Goal: Task Accomplishment & Management: Use online tool/utility

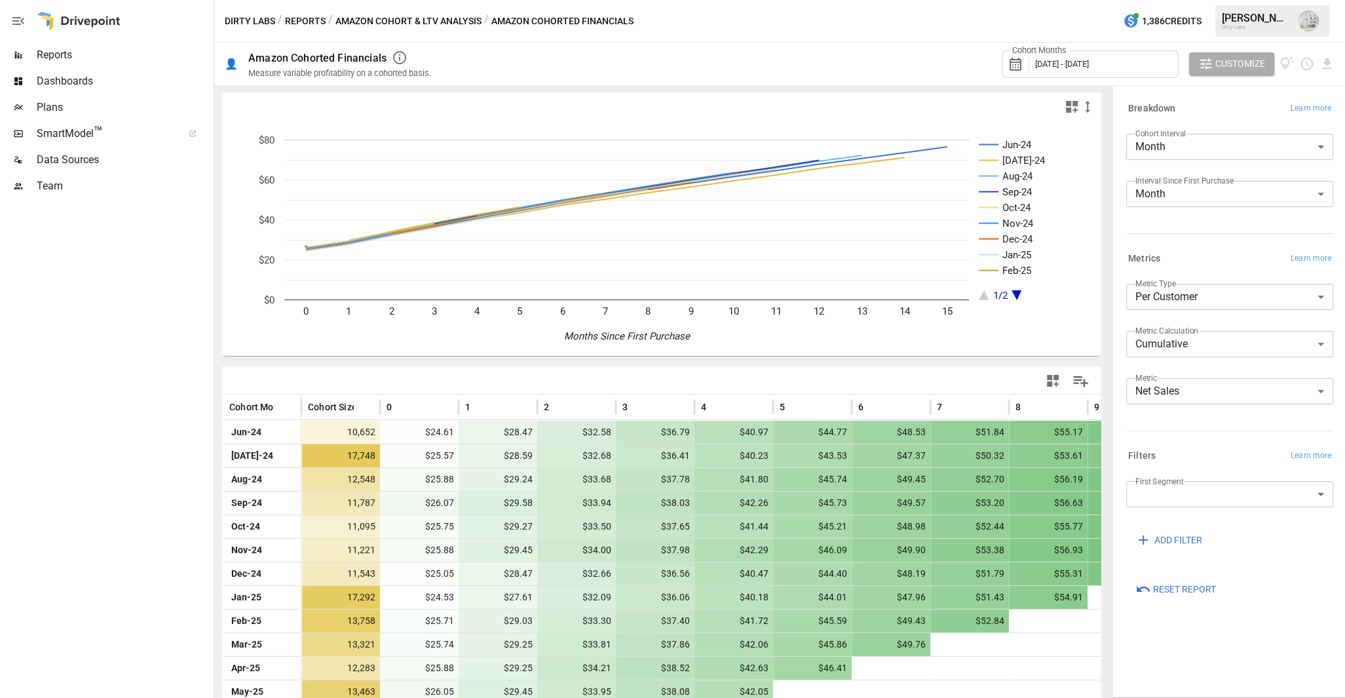
scroll to position [107, 0]
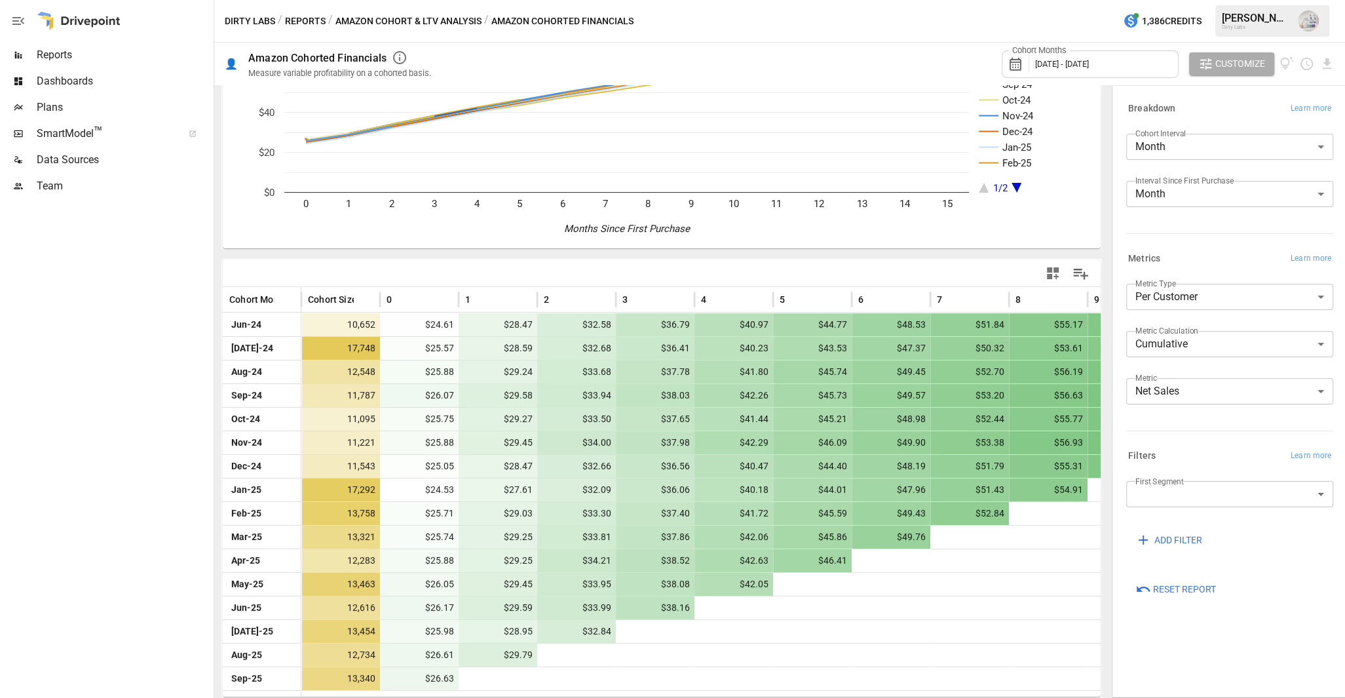
click at [70, 60] on span "Reports" at bounding box center [124, 55] width 174 height 16
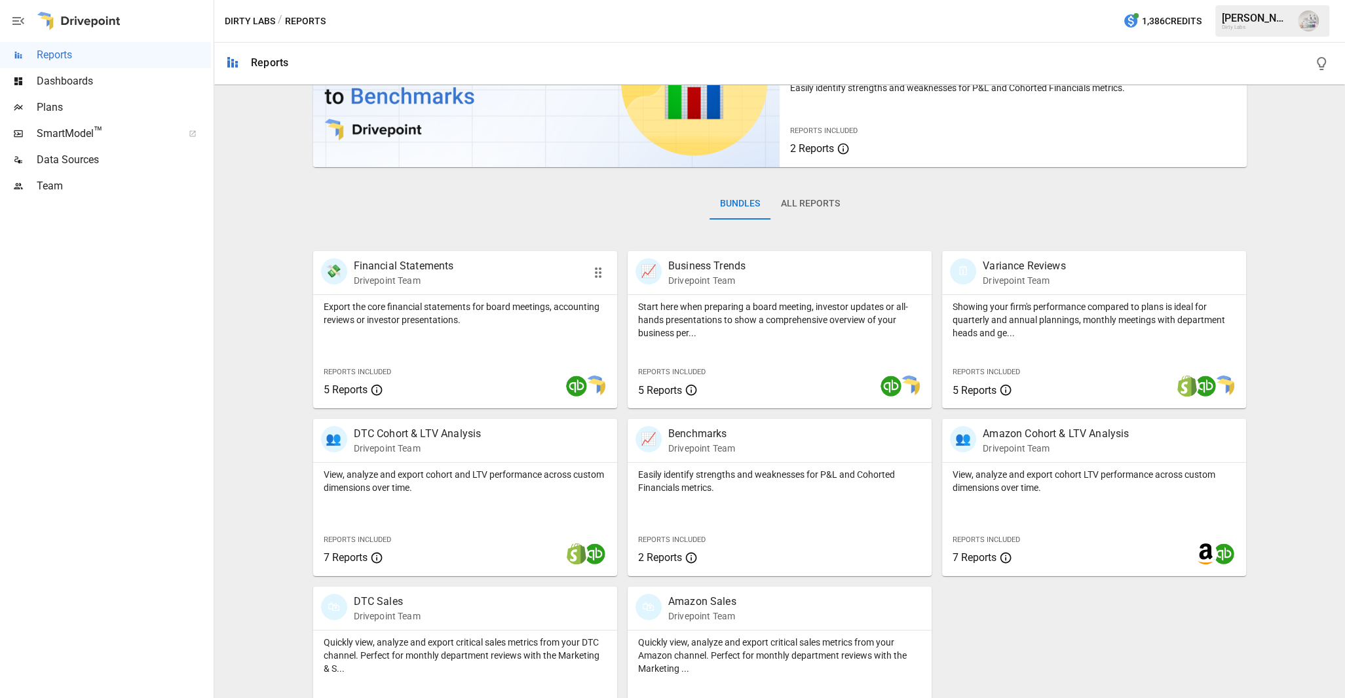
scroll to position [101, 0]
click at [425, 264] on p "Financial Statements" at bounding box center [404, 264] width 100 height 16
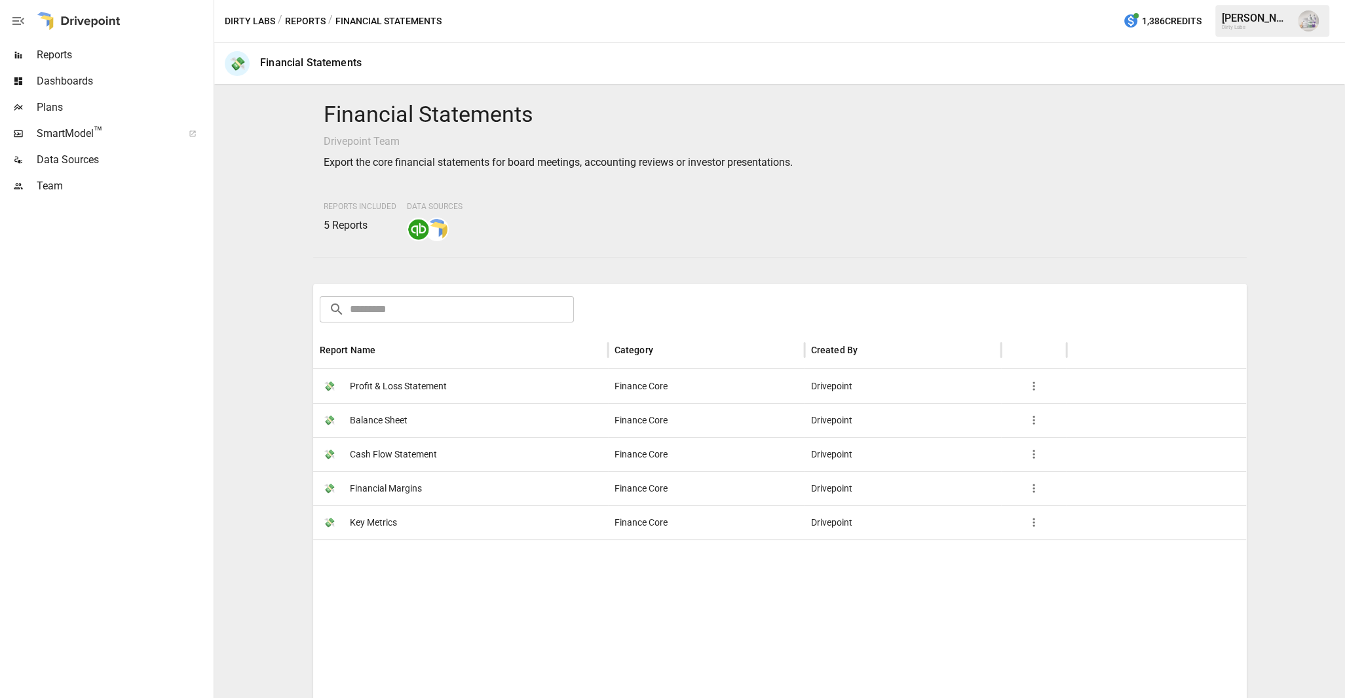
click at [375, 520] on span "Key Metrics" at bounding box center [373, 522] width 47 height 33
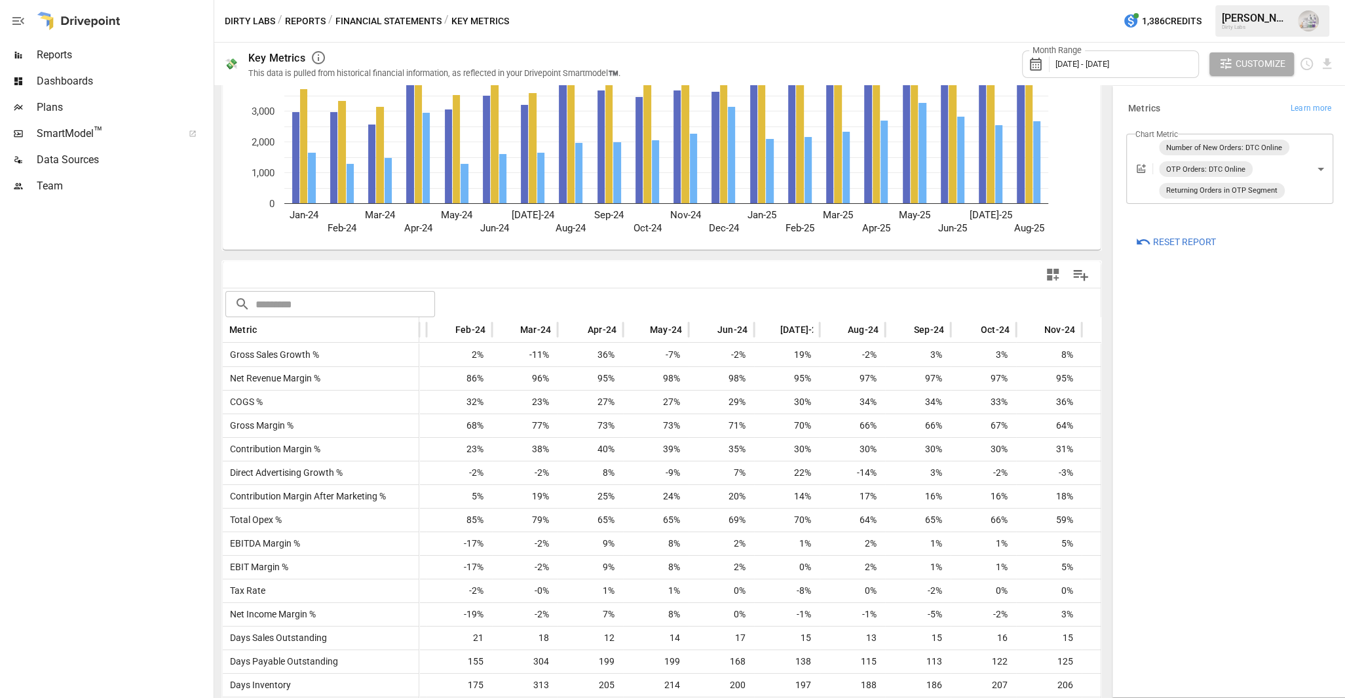
scroll to position [0, 66]
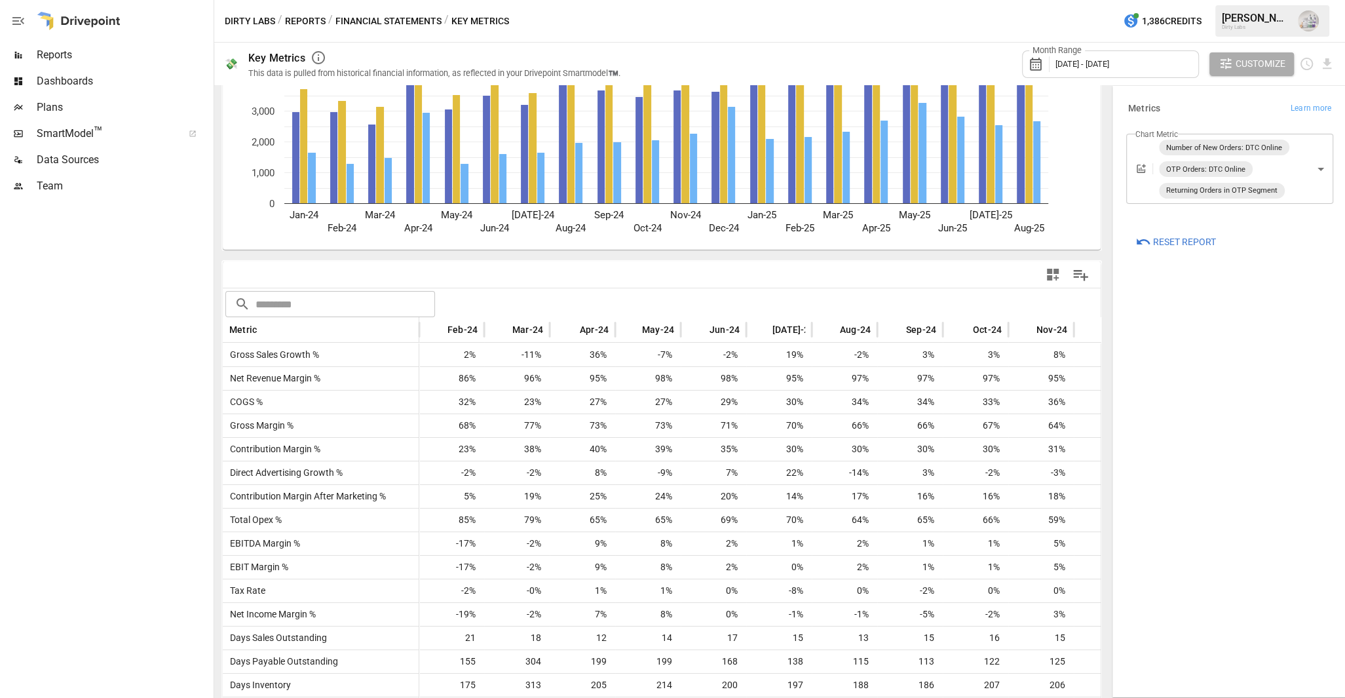
click at [1103, 64] on span "[DATE] - [DATE]" at bounding box center [1082, 64] width 54 height 10
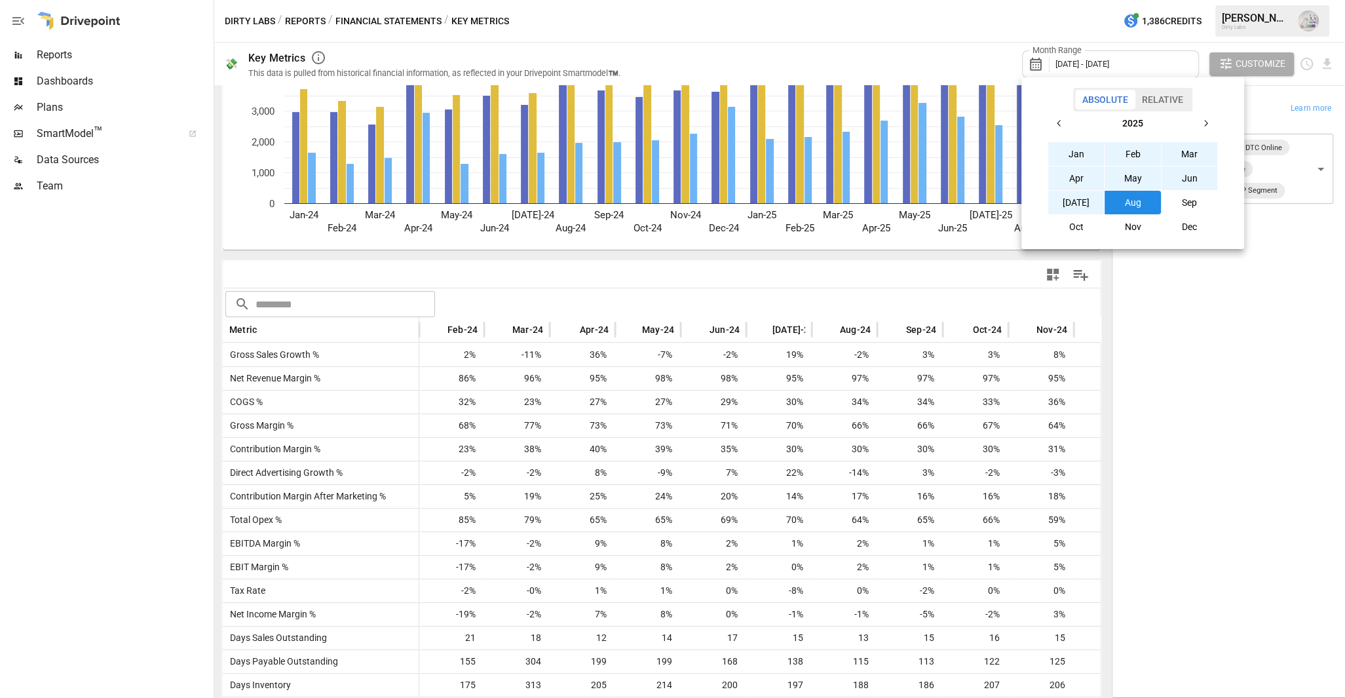
click at [1078, 153] on button "Jan" at bounding box center [1076, 154] width 56 height 24
click at [1139, 202] on button "Aug" at bounding box center [1133, 203] width 56 height 24
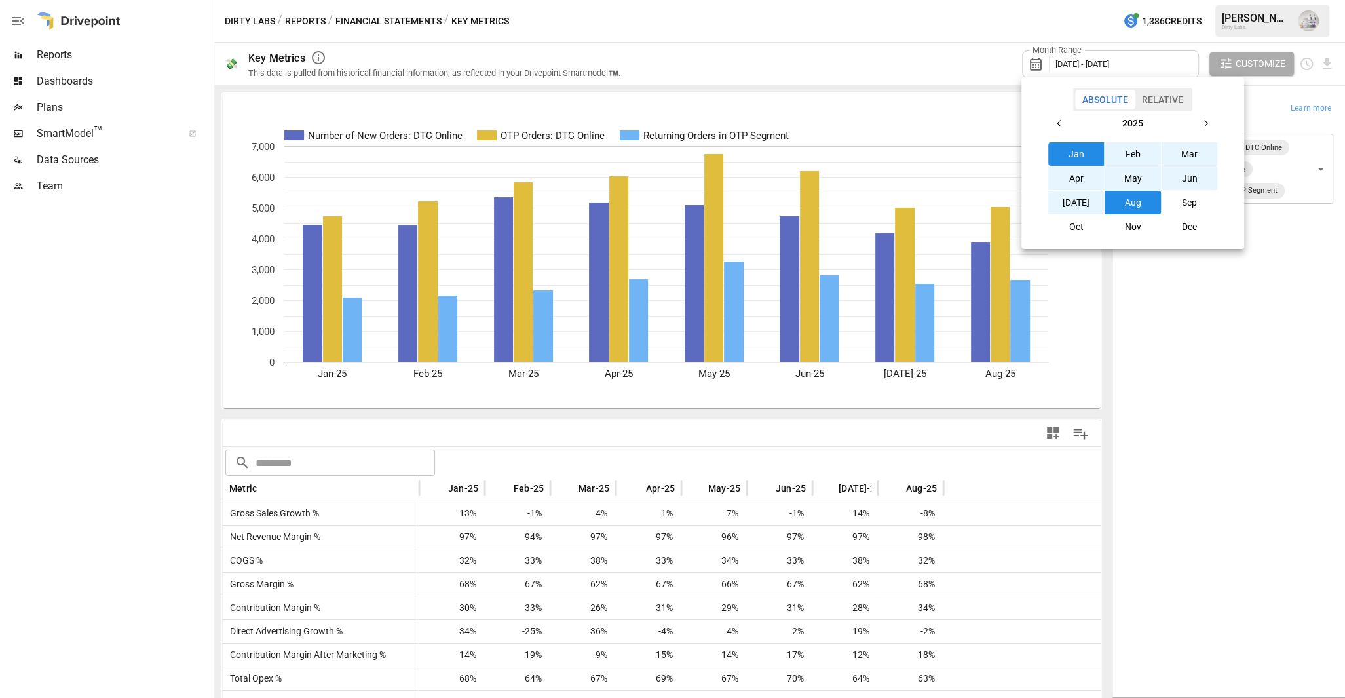
drag, startPoint x: 1161, startPoint y: 388, endPoint x: 1142, endPoint y: 390, distance: 19.1
click at [1161, 387] on div at bounding box center [672, 349] width 1345 height 698
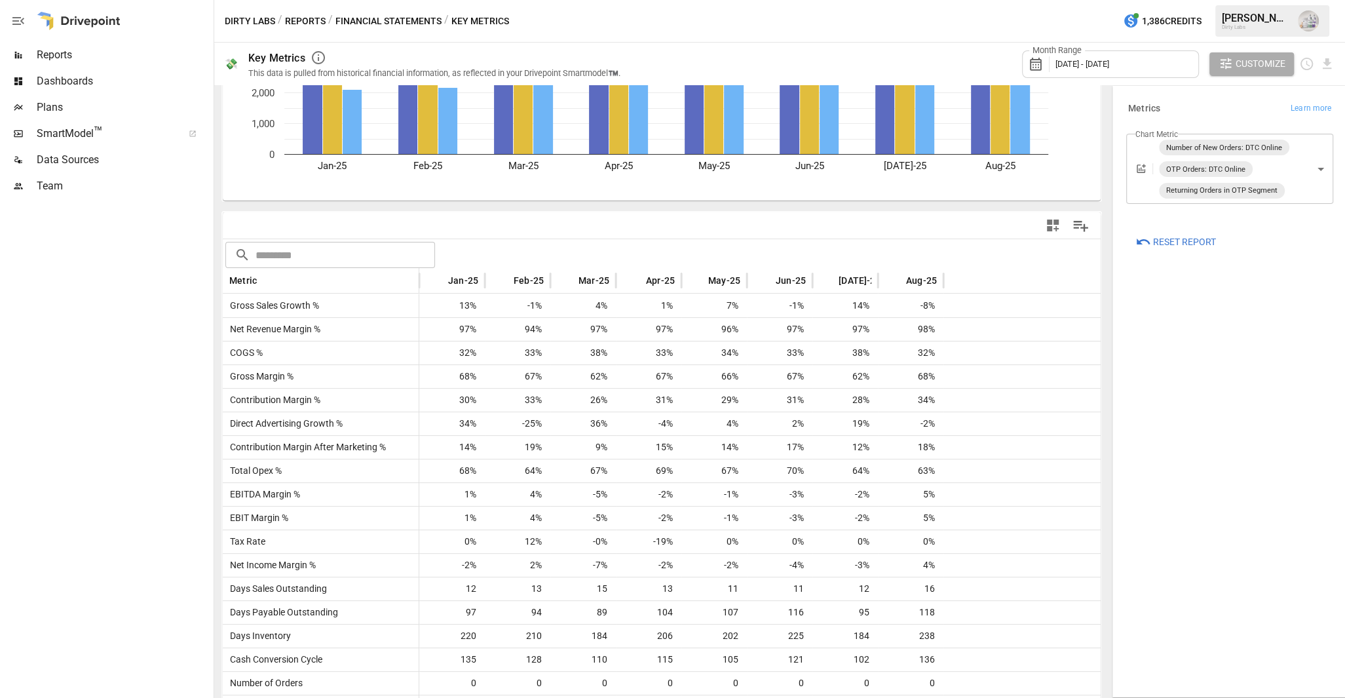
scroll to position [64, 0]
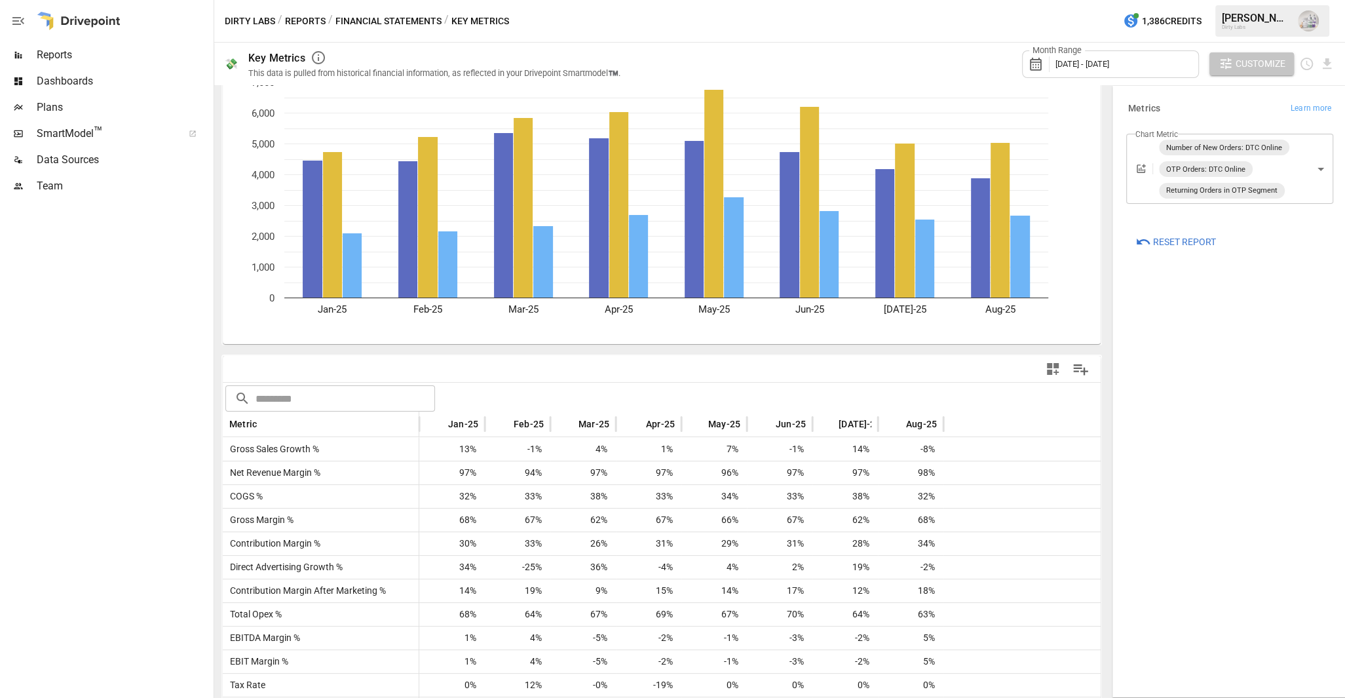
click at [1245, 64] on span "Customize" at bounding box center [1260, 64] width 50 height 16
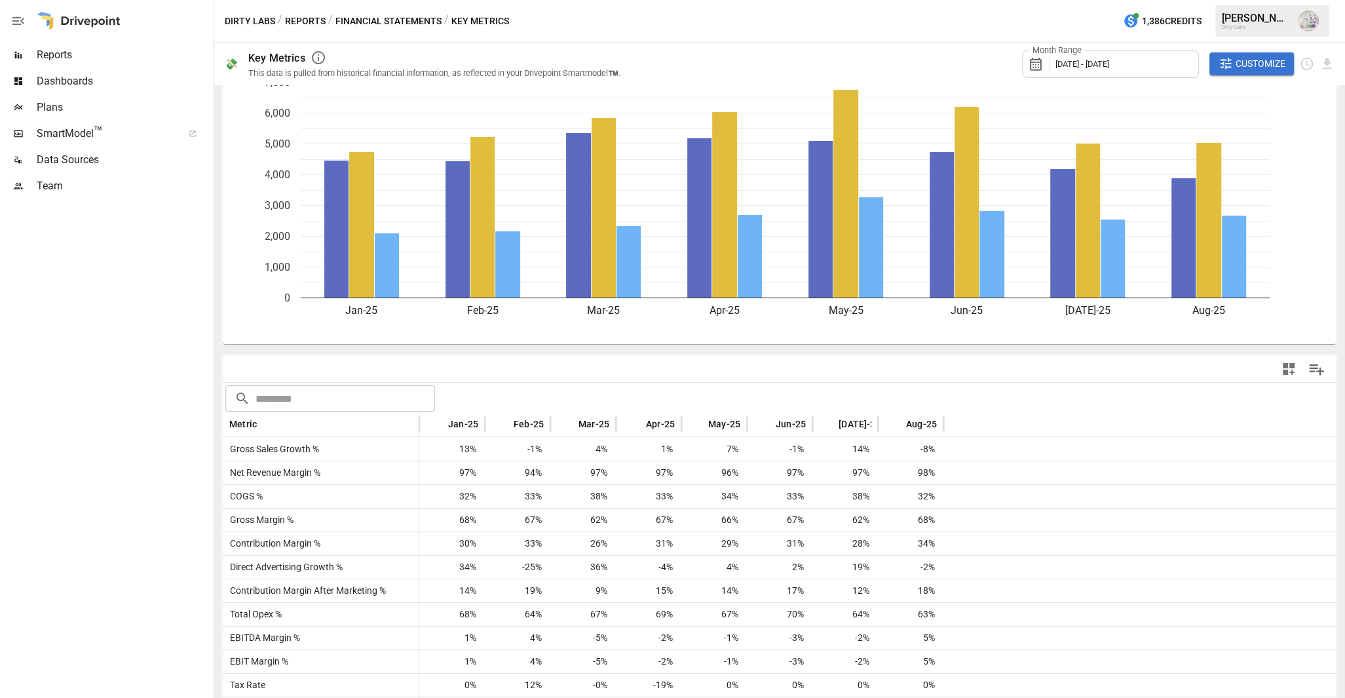
scroll to position [83, 0]
